Goal: Information Seeking & Learning: Find specific fact

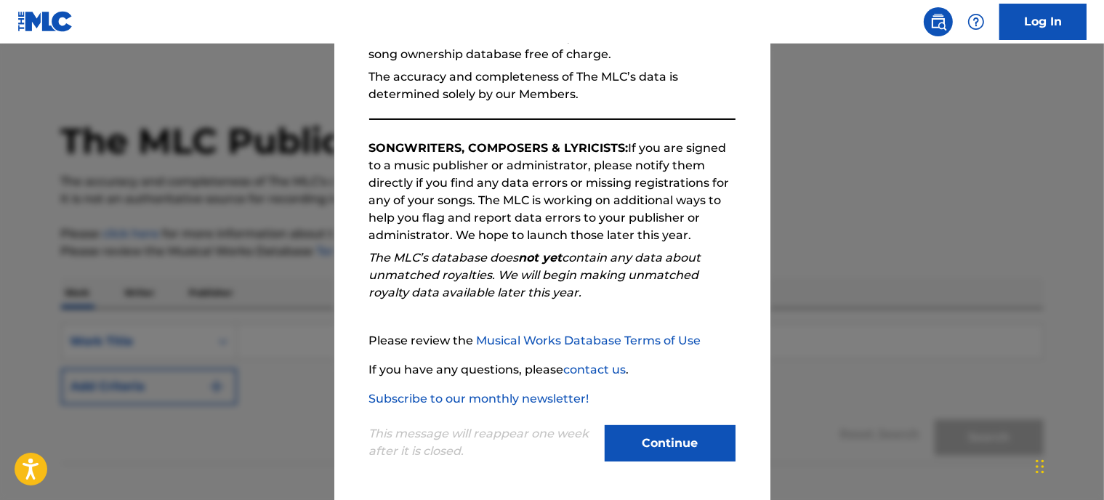
scroll to position [165, 0]
click at [638, 450] on button "Continue" at bounding box center [670, 443] width 131 height 36
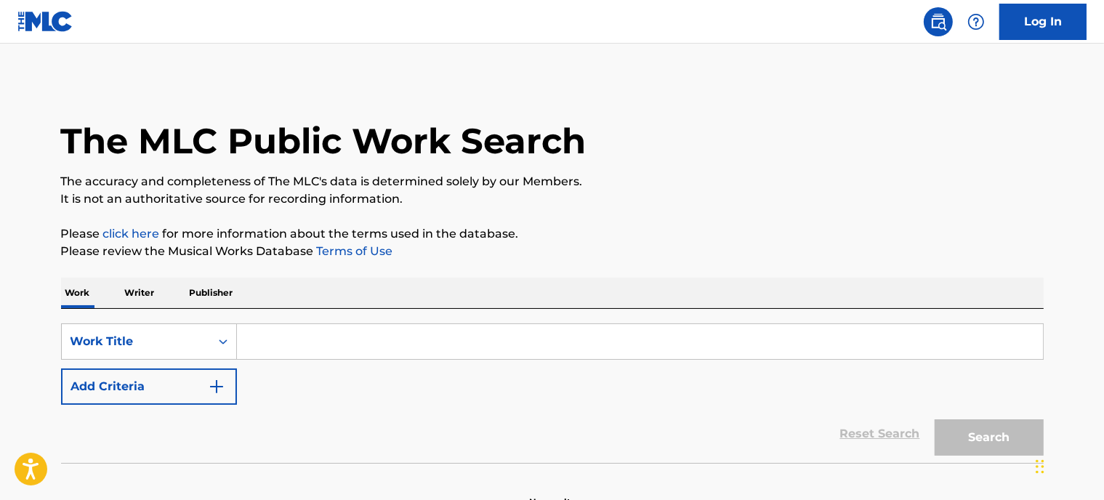
click at [212, 380] on img "Search Form" at bounding box center [216, 386] width 17 height 17
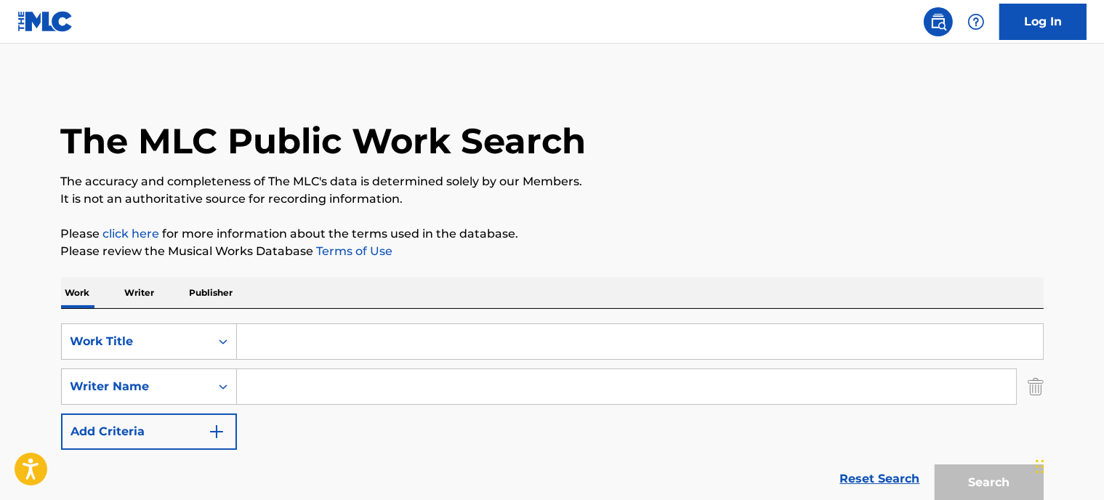
click at [279, 343] on input "Search Form" at bounding box center [640, 341] width 806 height 35
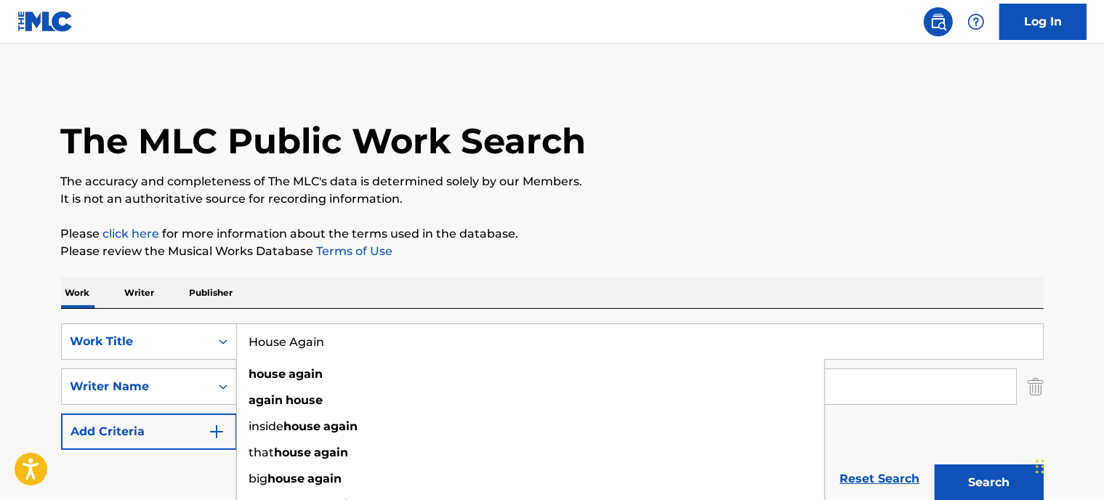
type input "House Again"
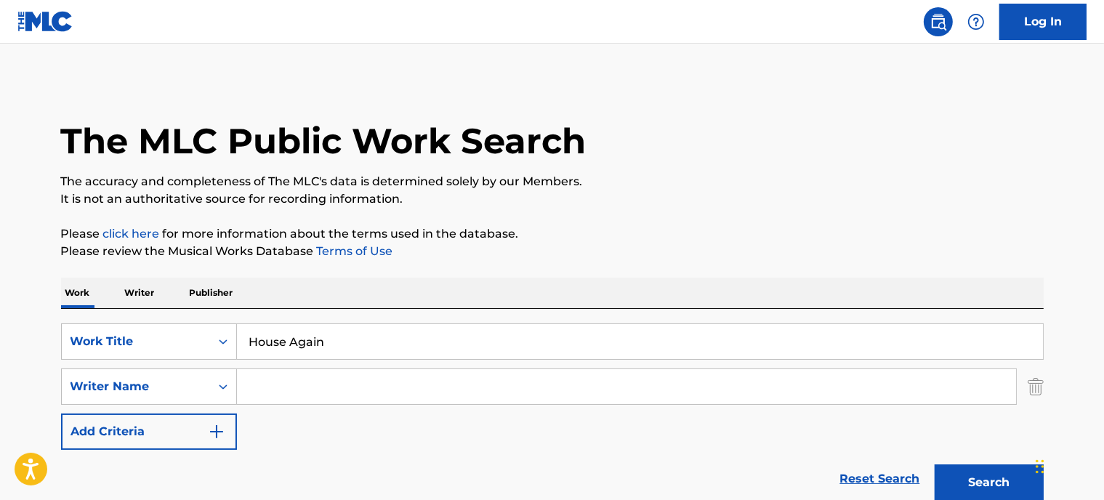
click at [300, 380] on input "Search Form" at bounding box center [626, 386] width 779 height 35
click at [302, 383] on input "Search Form" at bounding box center [626, 386] width 779 height 35
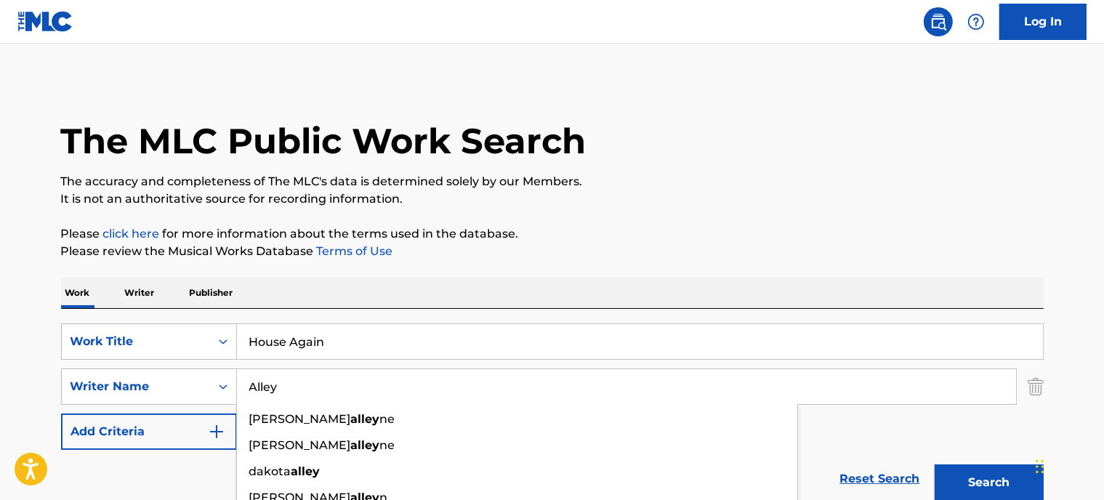
type input "Alley"
click at [935, 465] on button "Search" at bounding box center [989, 483] width 109 height 36
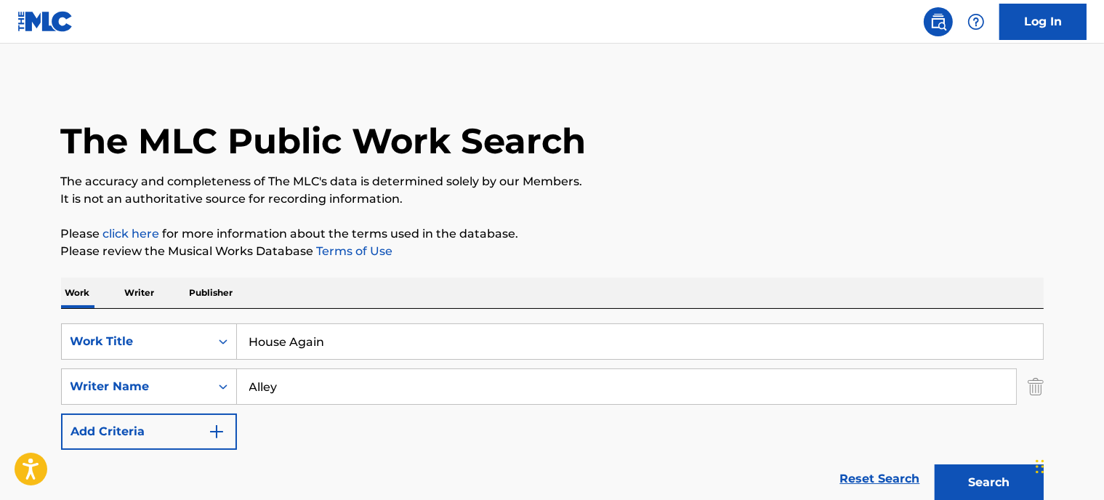
scroll to position [284, 0]
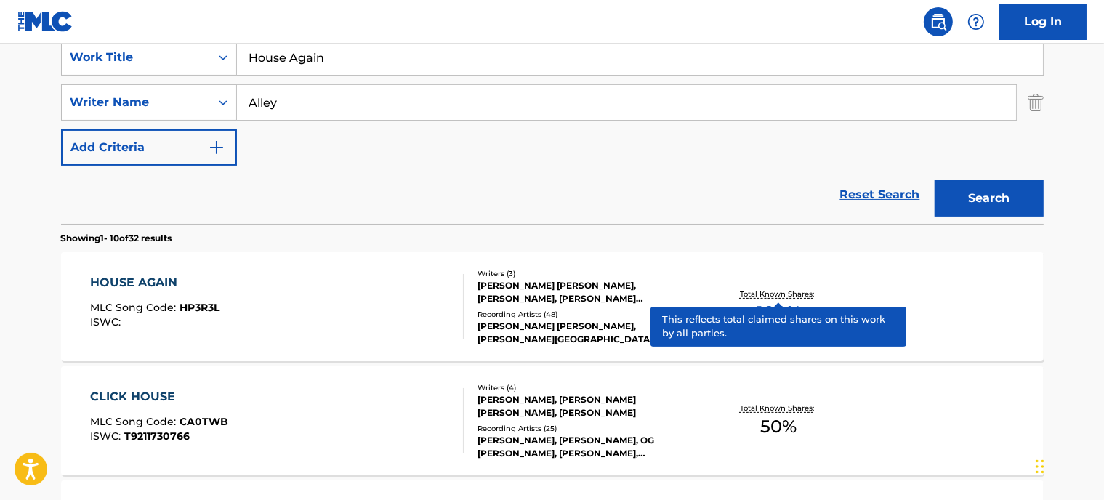
click at [782, 292] on p "Total Known Shares:" at bounding box center [779, 294] width 78 height 11
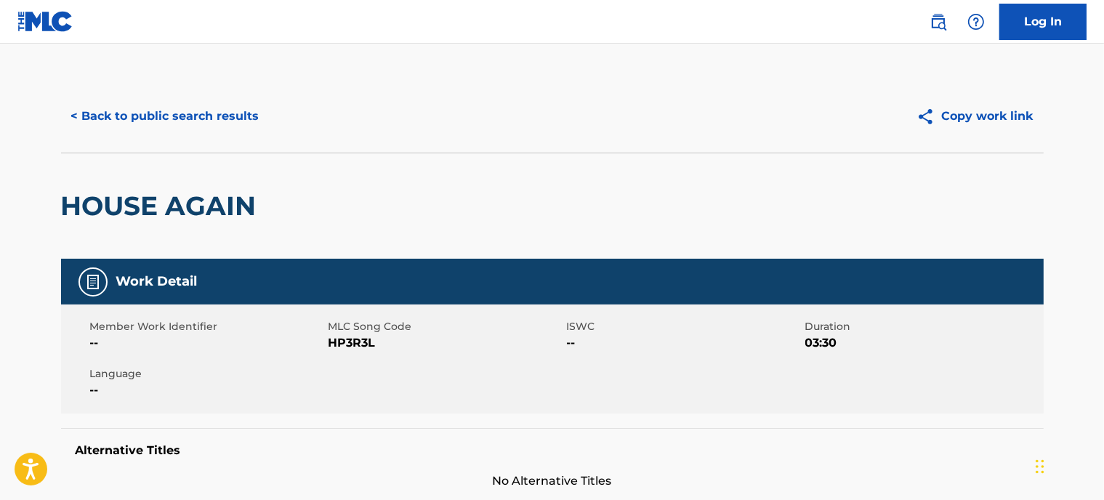
click at [133, 127] on button "< Back to public search results" at bounding box center [165, 116] width 209 height 36
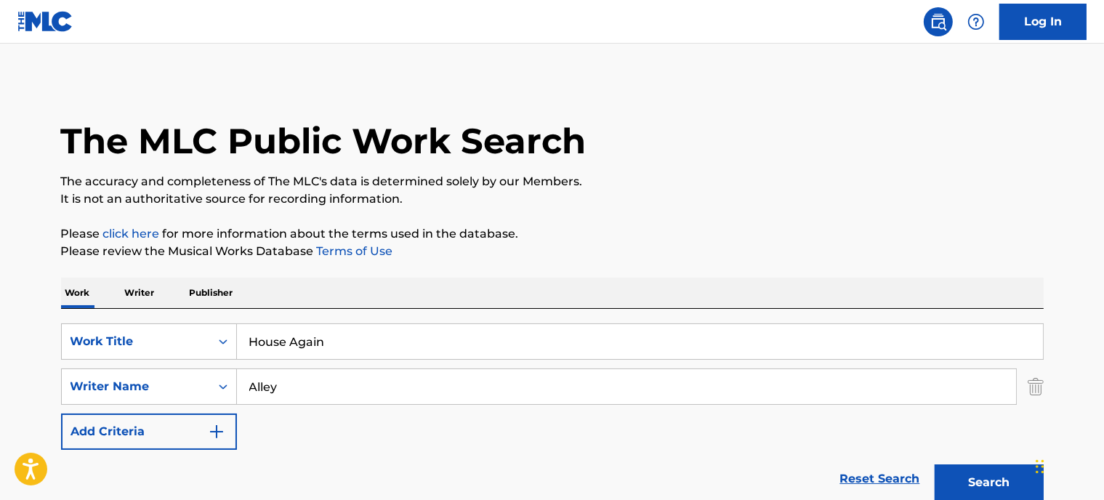
scroll to position [284, 0]
